Goal: Communication & Community: Answer question/provide support

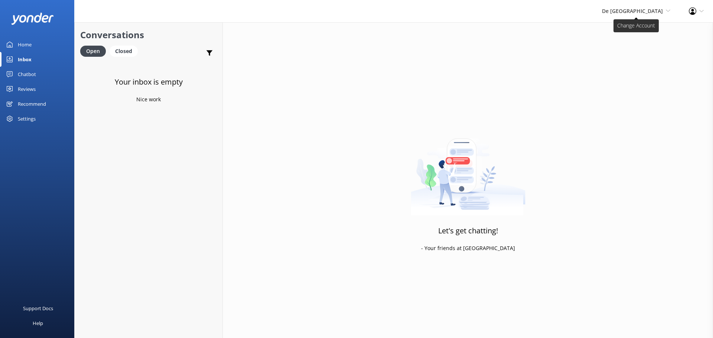
click at [641, 12] on span "De [GEOGRAPHIC_DATA]" at bounding box center [632, 10] width 61 height 7
click at [637, 33] on link "De [GEOGRAPHIC_DATA]" at bounding box center [642, 32] width 74 height 18
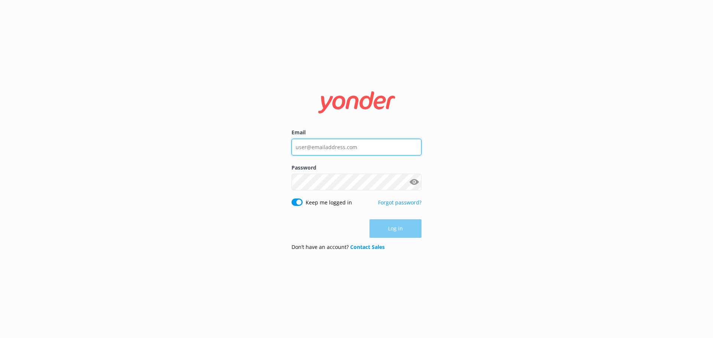
type input "depalmtoursreservations@depalmtours.com"
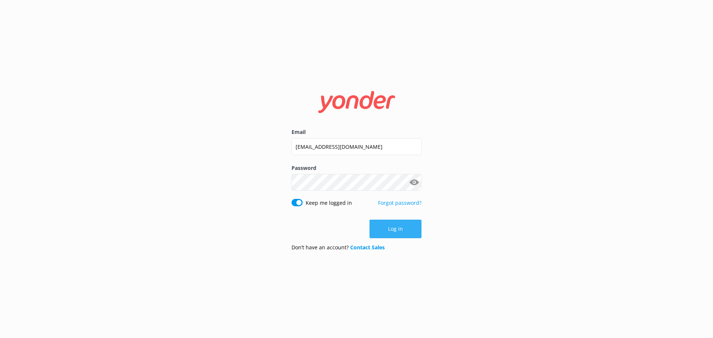
click at [390, 234] on button "Log in" at bounding box center [395, 229] width 52 height 19
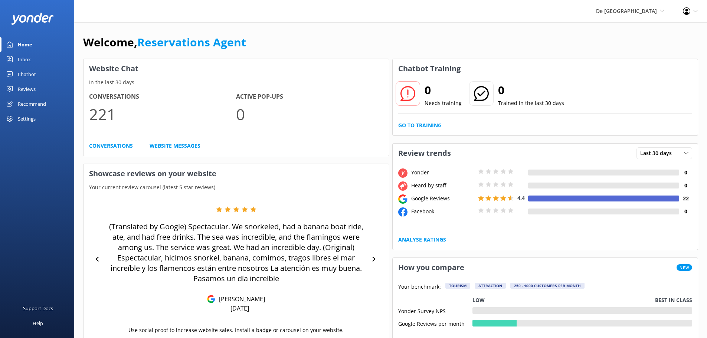
click at [33, 61] on link "Inbox" at bounding box center [37, 59] width 74 height 15
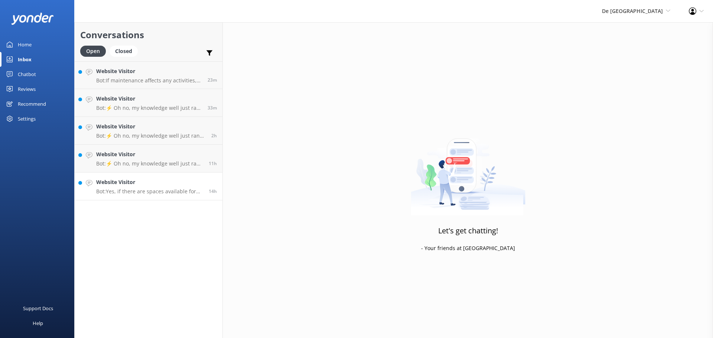
click at [159, 179] on h4 "Website Visitor" at bounding box center [149, 182] width 107 height 8
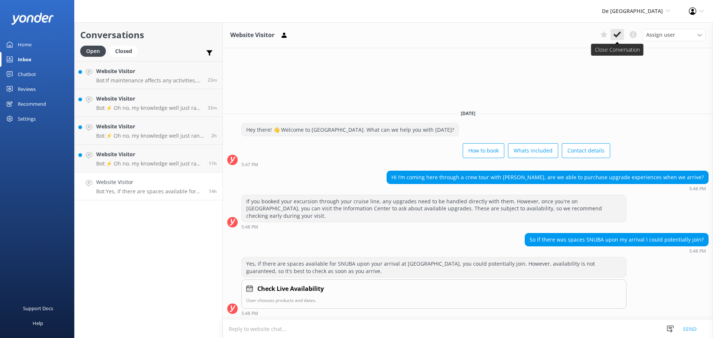
click at [614, 35] on use at bounding box center [616, 35] width 7 height 6
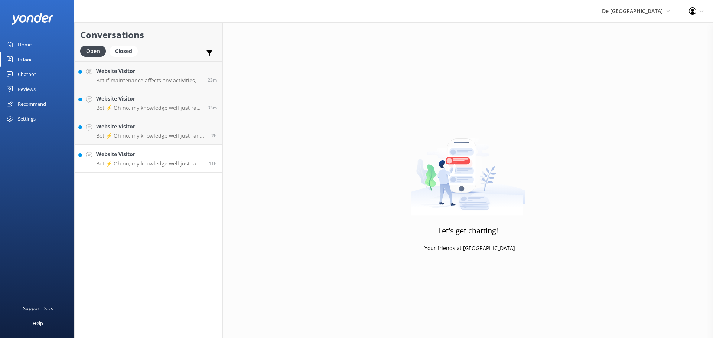
click at [151, 161] on p "Bot: ⚡ Oh no, my knowledge well just ran dry! Could you reshuffle your question…" at bounding box center [149, 163] width 107 height 7
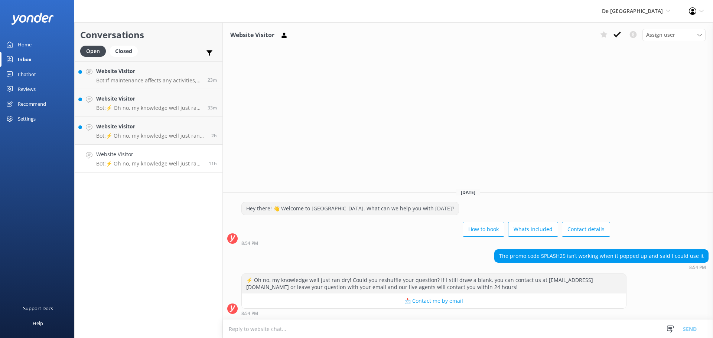
click at [294, 337] on textarea at bounding box center [468, 329] width 490 height 18
type textarea "S"
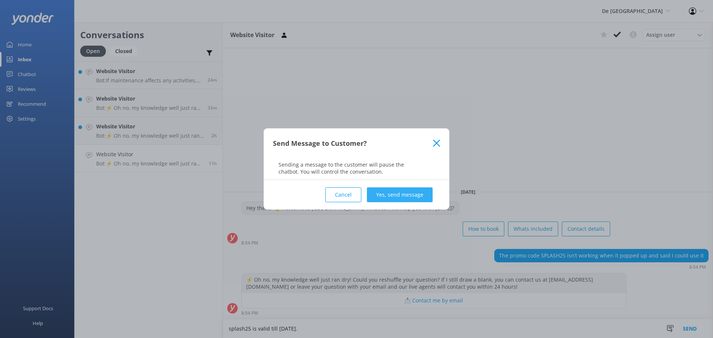
type textarea "splash25 is valid till October 31st."
click at [412, 192] on button "Yes, send message" at bounding box center [400, 194] width 66 height 15
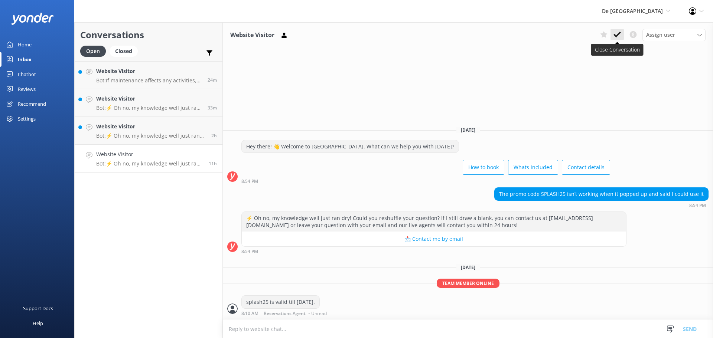
click at [616, 32] on icon at bounding box center [616, 34] width 7 height 7
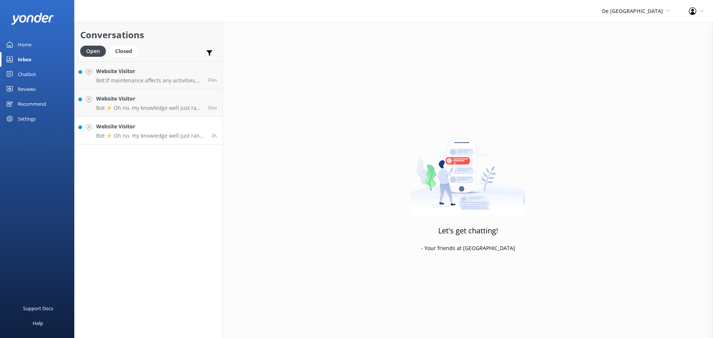
click at [131, 130] on h4 "Website Visitor" at bounding box center [151, 127] width 110 height 8
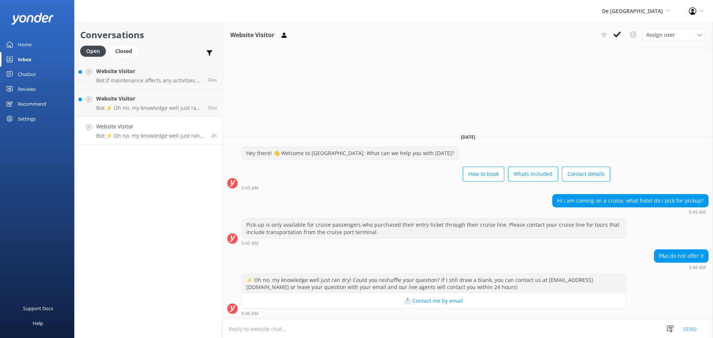
click at [604, 101] on div "Website Visitor Assign user Merienys Frances Casandra Dijkhoff Pauline Naddall …" at bounding box center [468, 180] width 490 height 316
click at [327, 326] on textarea at bounding box center [468, 329] width 490 height 18
type textarea "nearest pick up point is the Renaissance Ocean Suites"
click at [695, 327] on button "Send" at bounding box center [690, 329] width 28 height 19
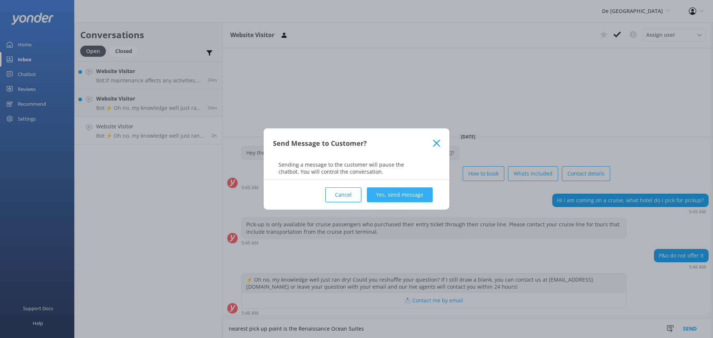
click at [395, 191] on button "Yes, send message" at bounding box center [400, 194] width 66 height 15
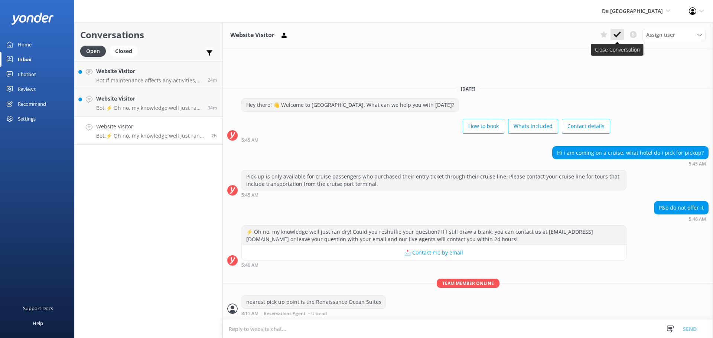
click at [617, 36] on use at bounding box center [616, 35] width 7 height 6
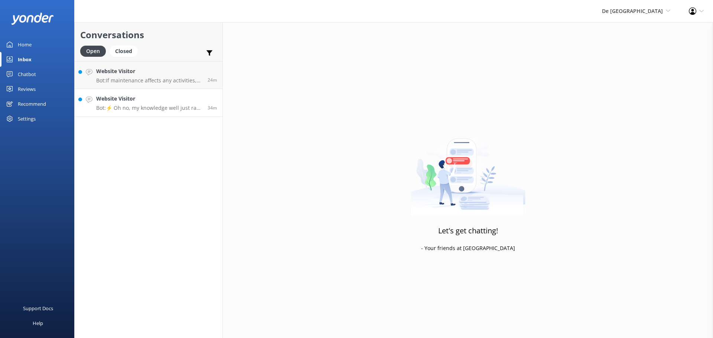
click at [150, 108] on p "Bot: ⚡ Oh no, my knowledge well just ran dry! Could you reshuffle your question…" at bounding box center [149, 108] width 106 height 7
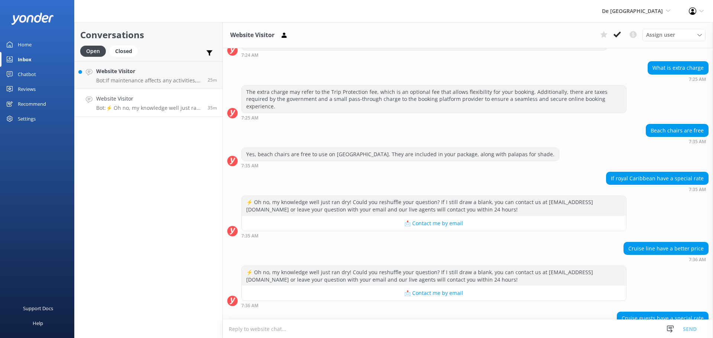
scroll to position [359, 0]
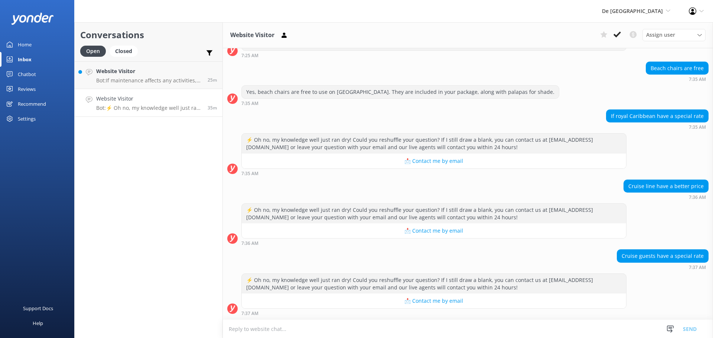
click at [369, 325] on textarea at bounding box center [468, 329] width 490 height 18
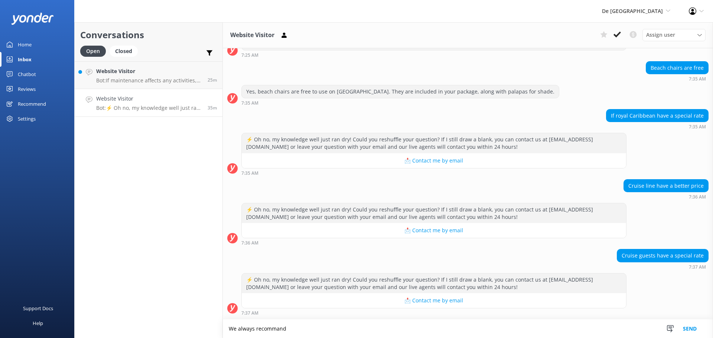
click at [278, 327] on textarea "We always recommand" at bounding box center [468, 329] width 490 height 19
type textarea "We always recommend to book the tours on the Cruise ship."
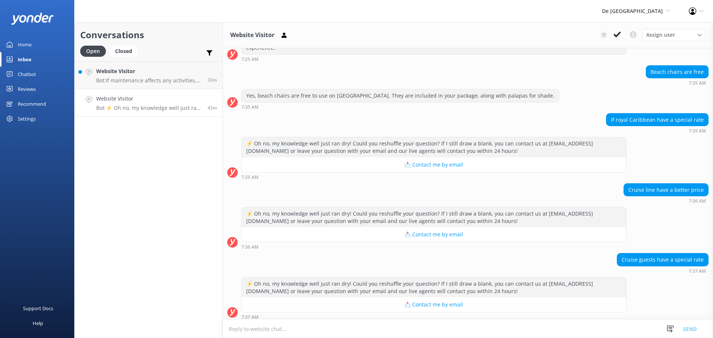
scroll to position [359, 0]
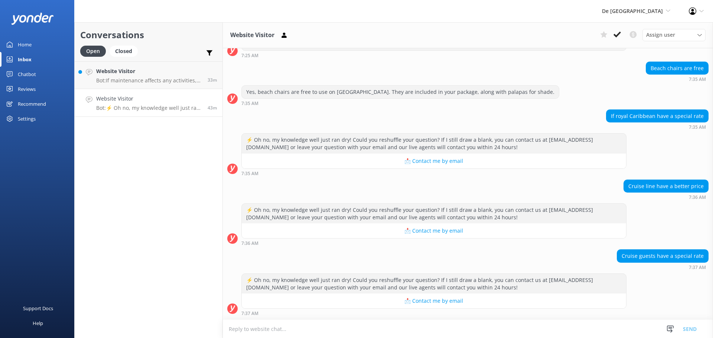
click at [262, 331] on textarea at bounding box center [468, 329] width 490 height 18
paste textarea "Due to liability of the cruise ship, we recommend to book it directly with the …"
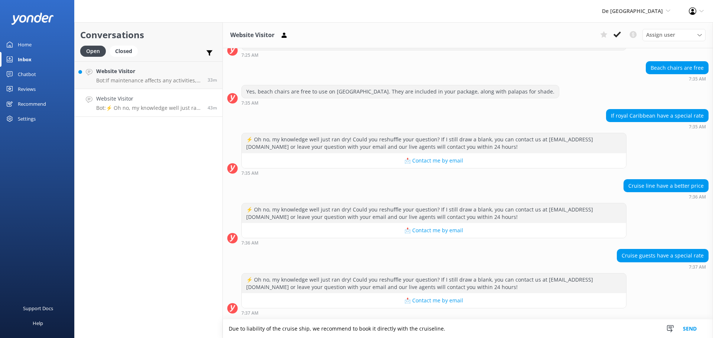
type textarea "Due to liability of the cruise ship, we recommend to book it directly with the …"
click at [688, 329] on button "Send" at bounding box center [690, 329] width 28 height 19
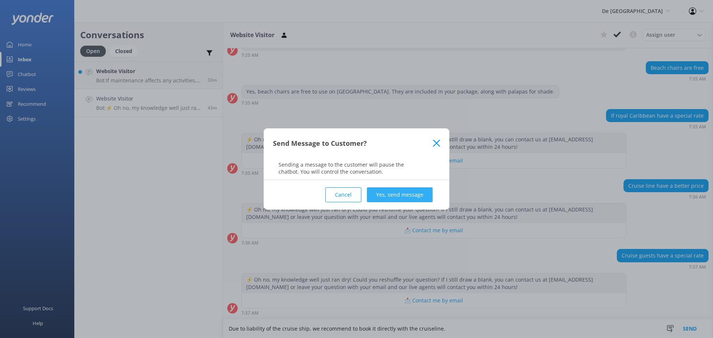
click at [406, 199] on button "Yes, send message" at bounding box center [400, 194] width 66 height 15
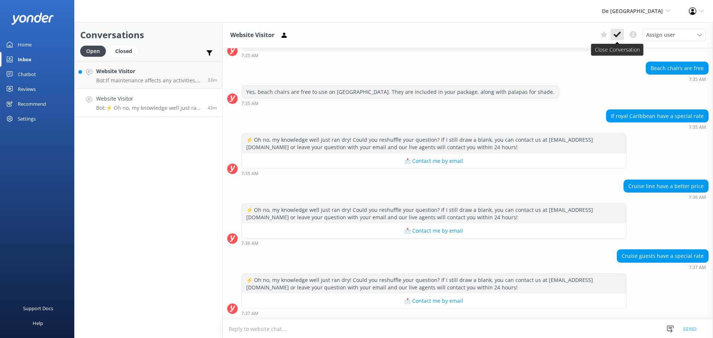
click at [617, 36] on use at bounding box center [616, 35] width 7 height 6
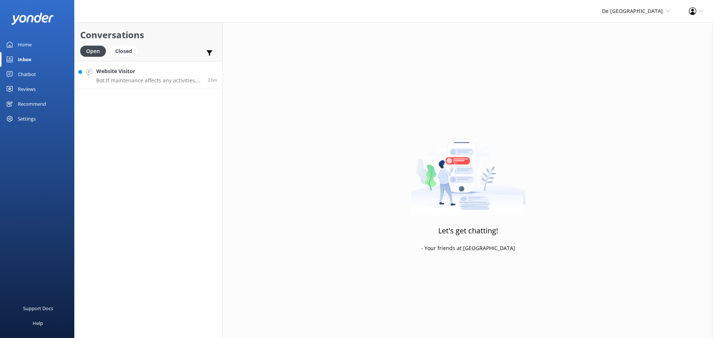
click at [136, 82] on p "Bot: If maintenance affects any activities, we’ll inform you about what’s avail…" at bounding box center [149, 80] width 106 height 7
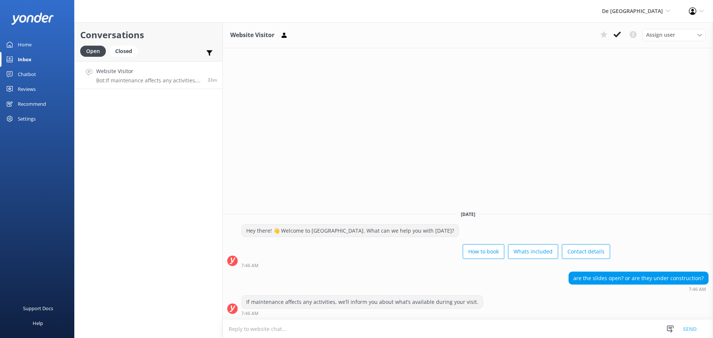
click at [302, 328] on textarea at bounding box center [468, 329] width 490 height 18
type textarea "the body drop slides will be open again at the end of October"
click at [688, 326] on button "Send" at bounding box center [690, 329] width 28 height 19
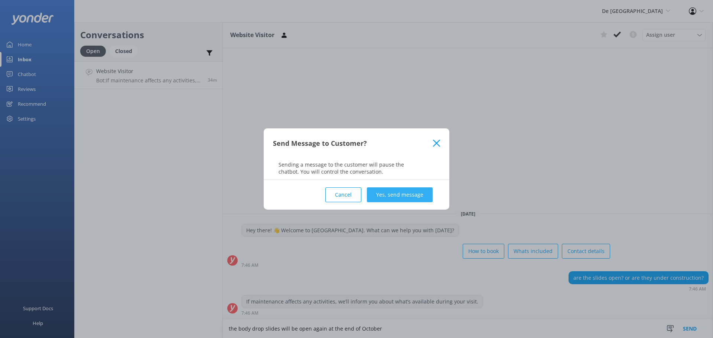
click at [411, 192] on button "Yes, send message" at bounding box center [400, 194] width 66 height 15
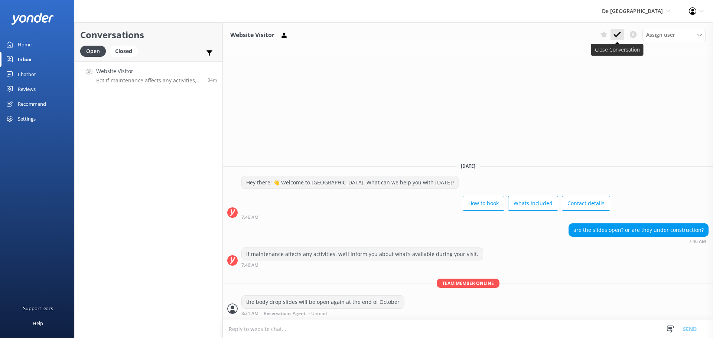
click at [619, 35] on icon at bounding box center [616, 34] width 7 height 7
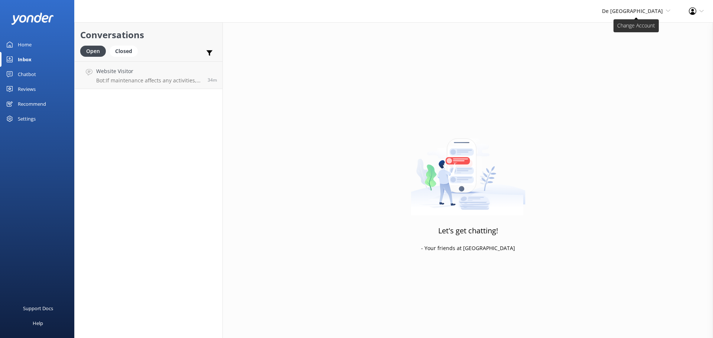
click at [646, 15] on span "De Palm Island De Palm Island Aruba's Activities Expert The Captain" at bounding box center [636, 11] width 68 height 8
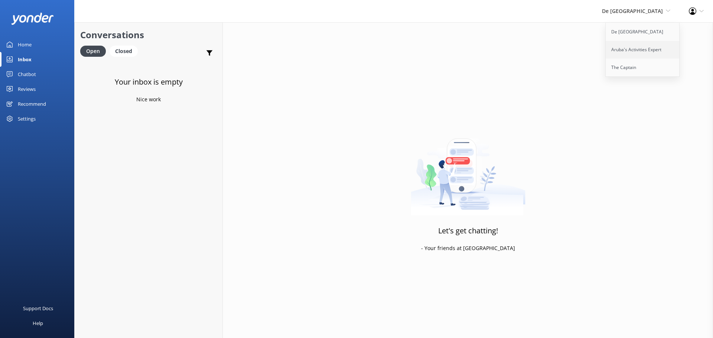
click at [641, 46] on link "Aruba's Activities Expert" at bounding box center [642, 50] width 74 height 18
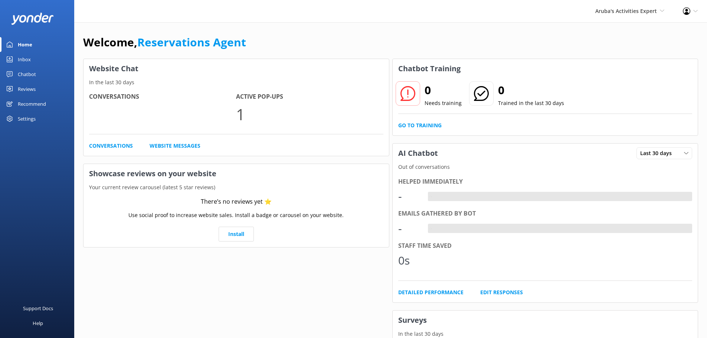
click at [27, 61] on div "Inbox" at bounding box center [24, 59] width 13 height 15
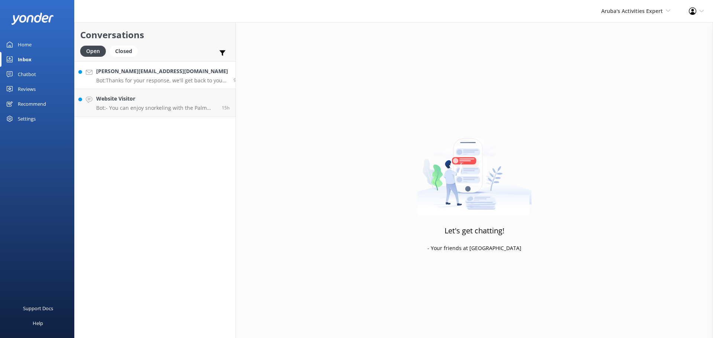
click at [154, 83] on p "Bot: Thanks for your response, we'll get back to you as soon as we can during o…" at bounding box center [162, 80] width 132 height 7
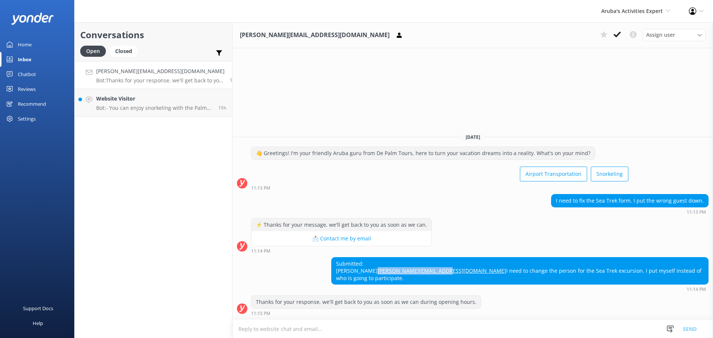
drag, startPoint x: 519, startPoint y: 269, endPoint x: 447, endPoint y: 272, distance: 72.8
click at [447, 272] on div "Submitted: Brandi Rich brandi.marie86@gmail.com I need to change the person for…" at bounding box center [520, 271] width 376 height 27
copy link "brandi.marie86@gmail.com"
click at [274, 328] on textarea at bounding box center [472, 329] width 480 height 18
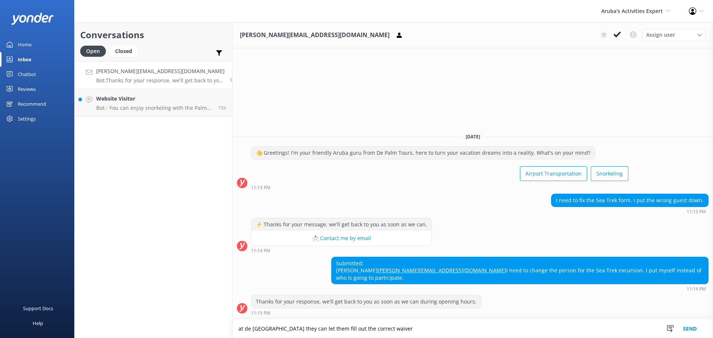
type textarea "at de [GEOGRAPHIC_DATA] they can let them fill out the correct waiver"
click at [681, 330] on button "Send" at bounding box center [690, 329] width 28 height 19
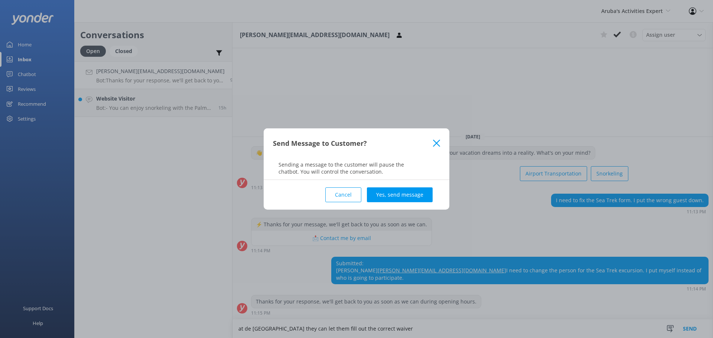
click at [379, 187] on div "Cancel Yes, send message" at bounding box center [356, 195] width 167 height 30
click at [383, 201] on button "Yes, send message" at bounding box center [400, 194] width 66 height 15
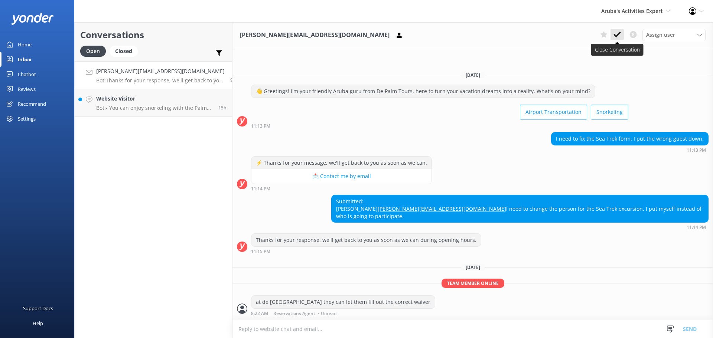
click at [616, 35] on icon at bounding box center [616, 34] width 7 height 7
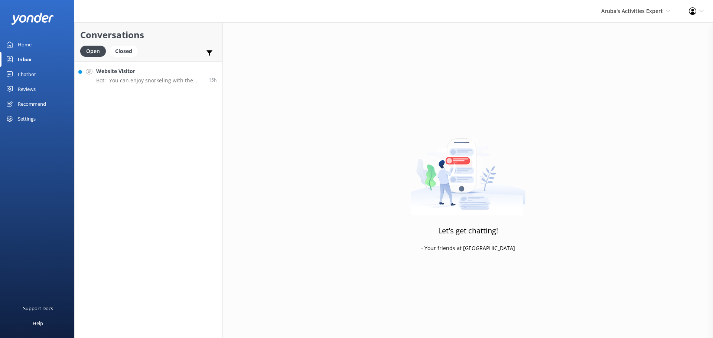
click at [138, 79] on p "Bot: - You can enjoy snorkeling with the Palm Pleasure catamaran tours, which o…" at bounding box center [149, 80] width 107 height 7
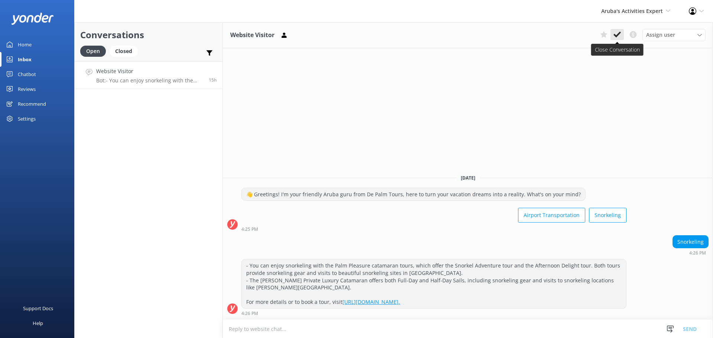
click at [620, 32] on use at bounding box center [616, 35] width 7 height 6
click at [627, 8] on span "Aruba's Activities Expert" at bounding box center [632, 10] width 62 height 7
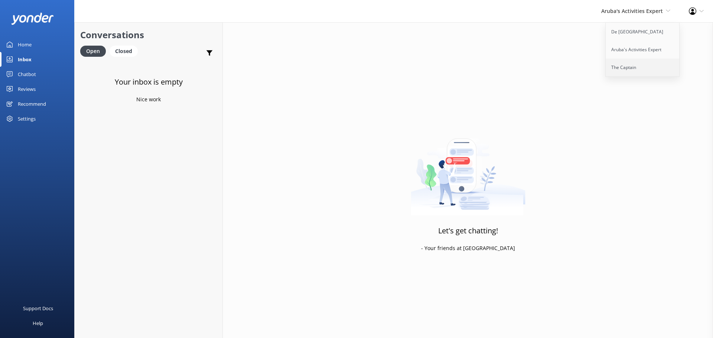
click at [618, 69] on link "The Captain" at bounding box center [642, 68] width 74 height 18
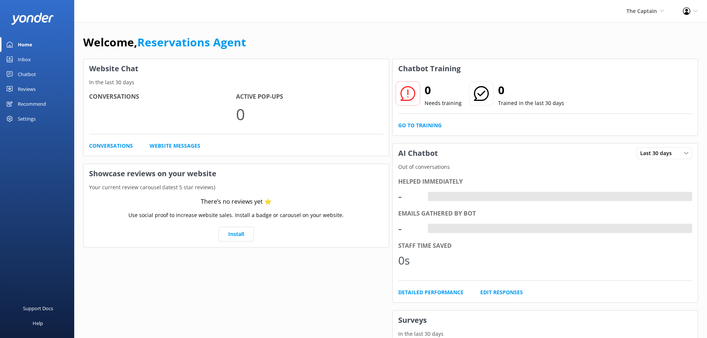
click at [32, 56] on link "Inbox" at bounding box center [37, 59] width 74 height 15
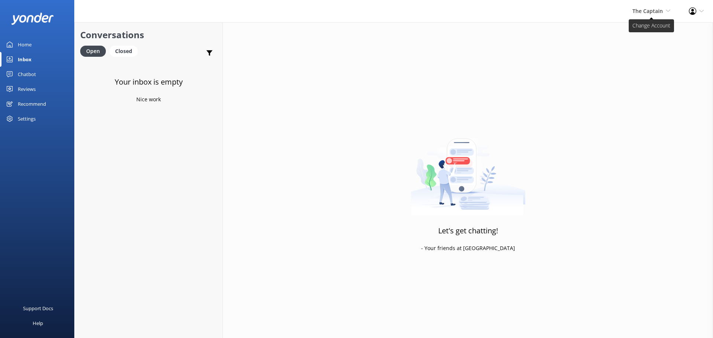
click at [639, 14] on span "The Captain De Palm Island Aruba's Activities Expert The Captain" at bounding box center [651, 11] width 38 height 8
click at [635, 28] on link "De [GEOGRAPHIC_DATA]" at bounding box center [642, 32] width 74 height 18
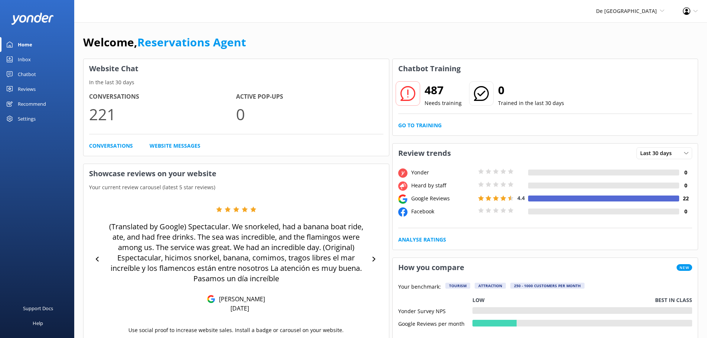
click at [36, 61] on link "Inbox" at bounding box center [37, 59] width 74 height 15
